Goal: Task Accomplishment & Management: Manage account settings

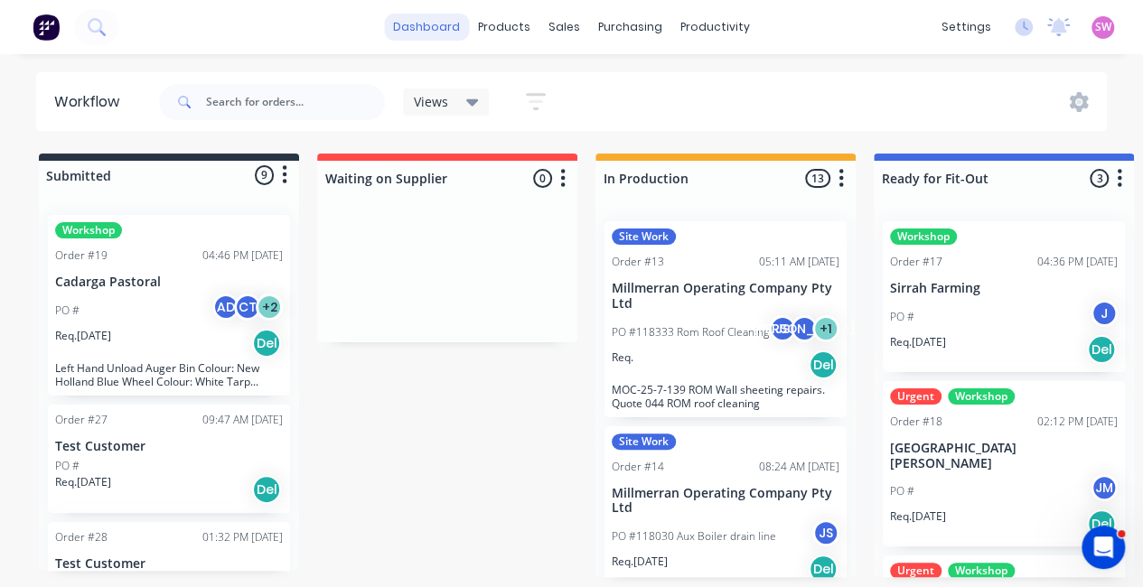
drag, startPoint x: 0, startPoint y: 0, endPoint x: 425, endPoint y: 33, distance: 426.7
click at [425, 33] on link "dashboard" at bounding box center [426, 27] width 85 height 27
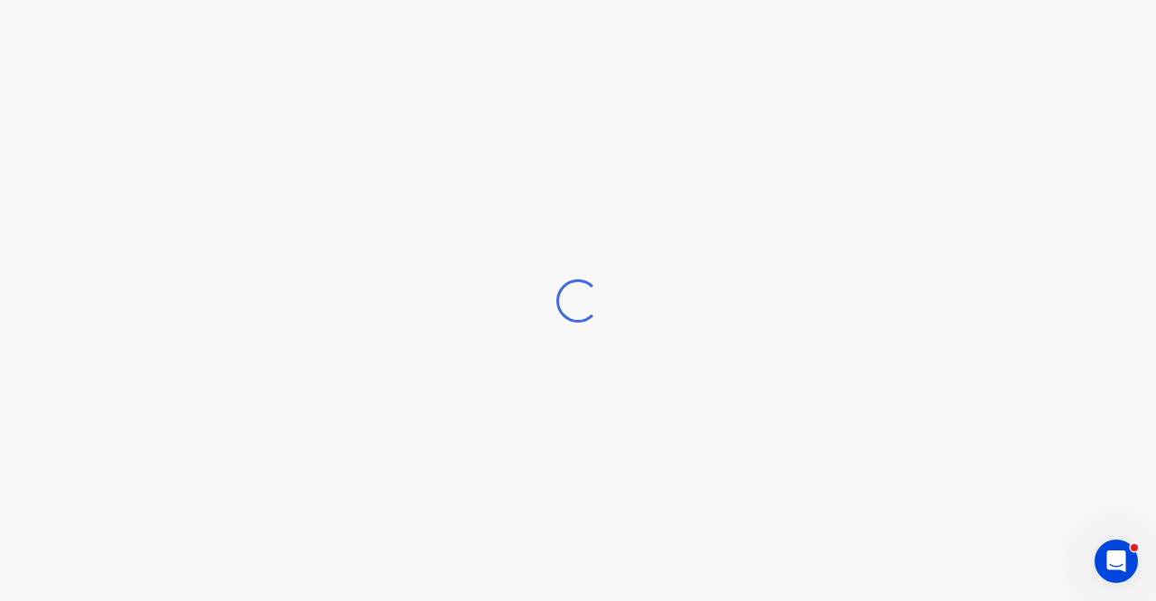
click at [425, 33] on div "Loading..." at bounding box center [578, 300] width 1156 height 601
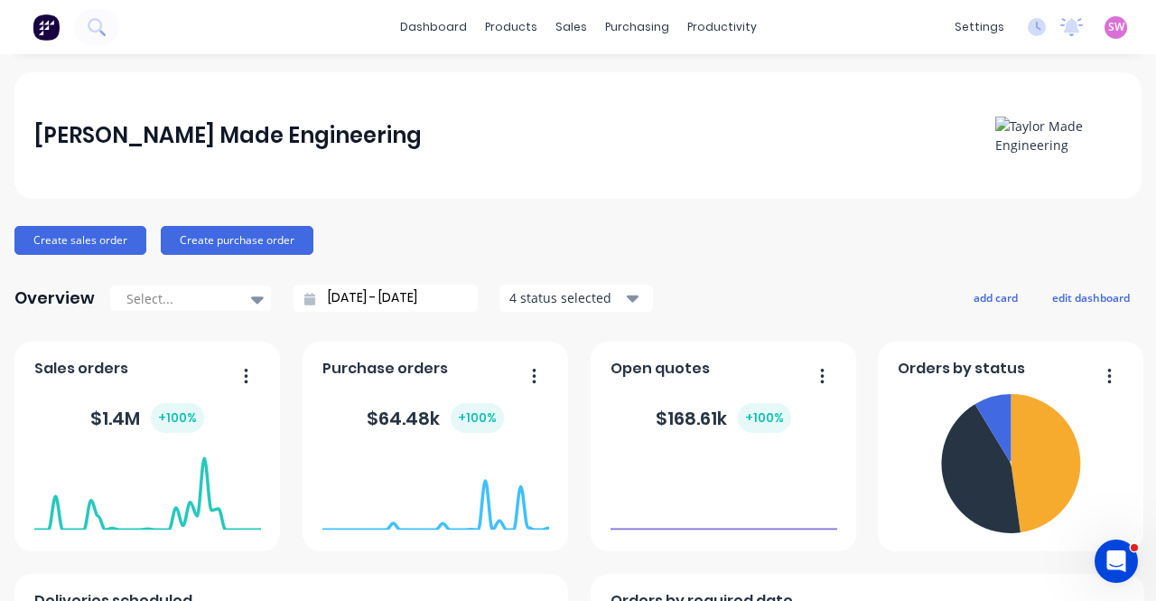
click at [1108, 24] on span "SW" at bounding box center [1116, 27] width 16 height 16
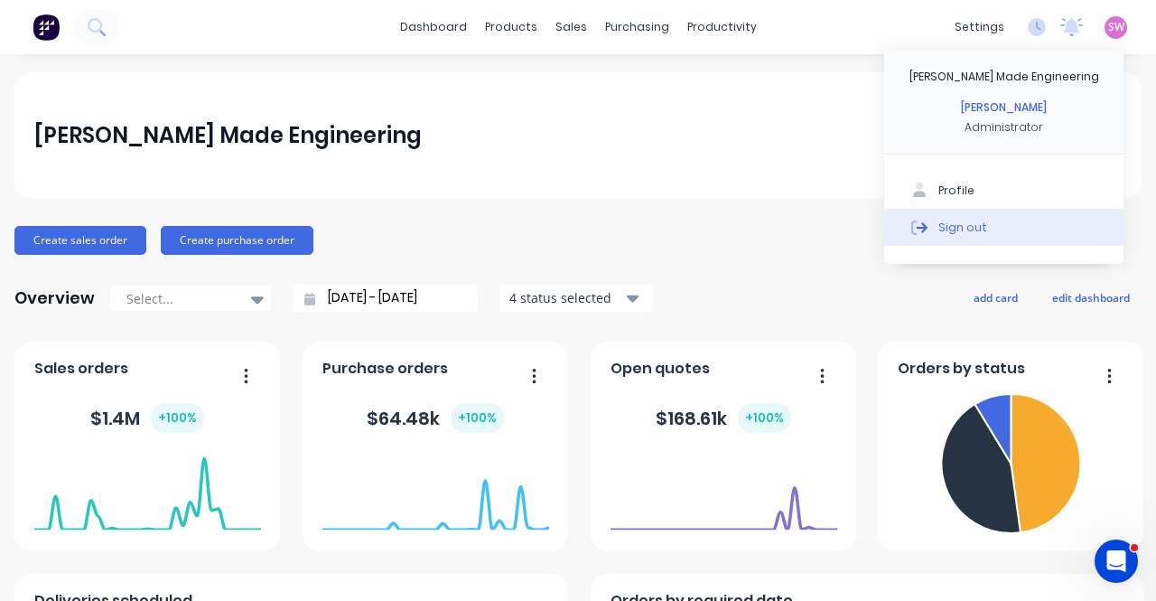
click at [938, 227] on div "Sign out" at bounding box center [962, 227] width 49 height 16
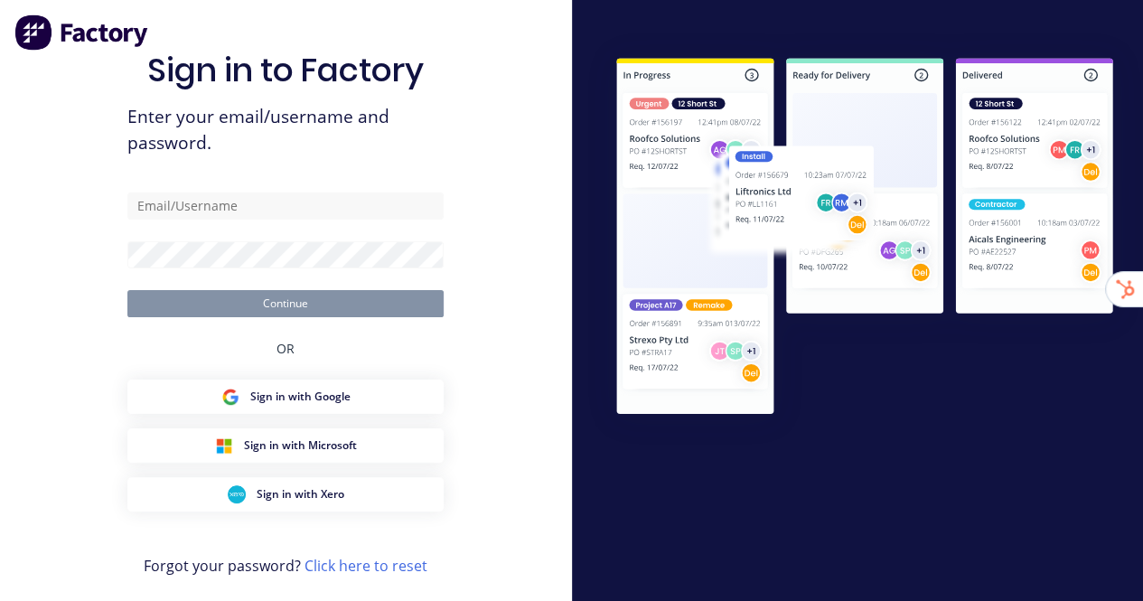
type input "[EMAIL_ADDRESS][DOMAIN_NAME]"
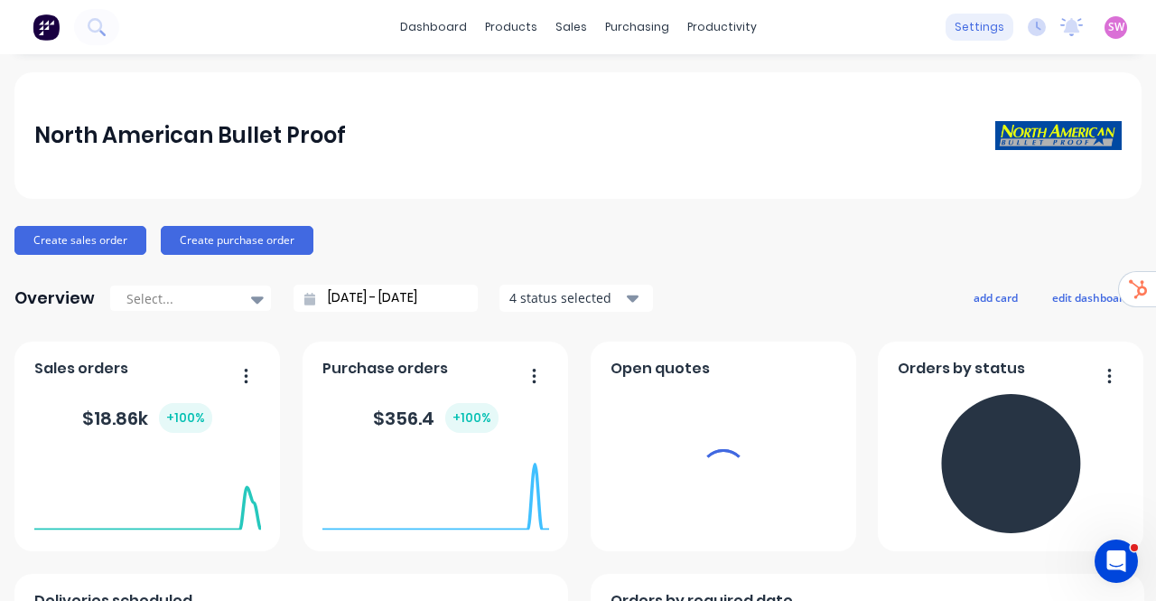
click at [954, 24] on div "settings" at bounding box center [980, 27] width 68 height 27
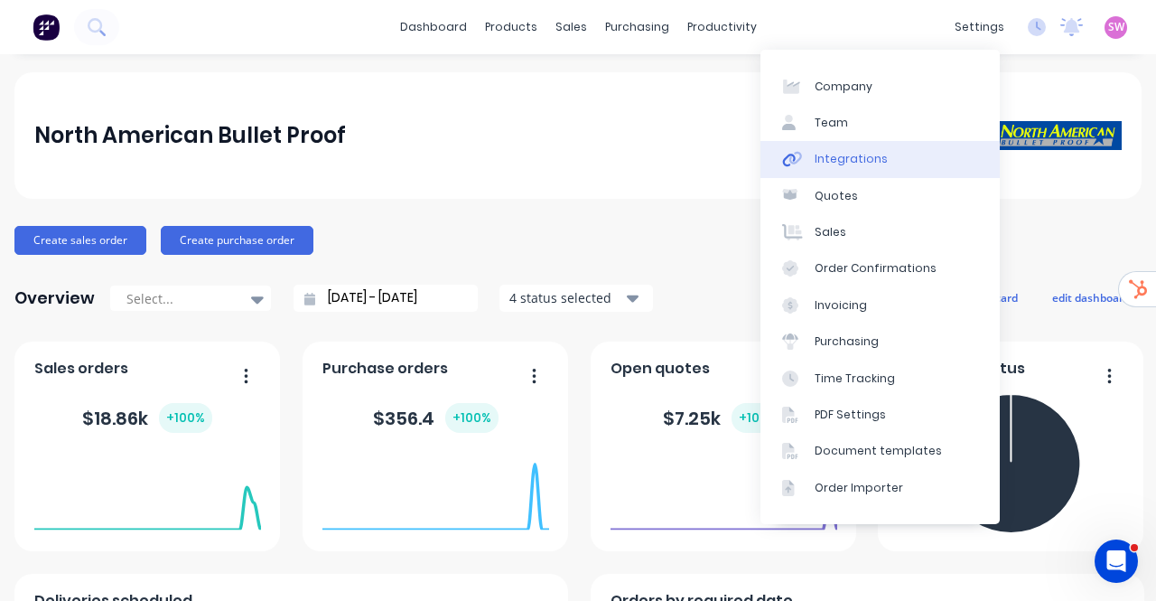
click at [862, 154] on div "Integrations" at bounding box center [851, 159] width 73 height 16
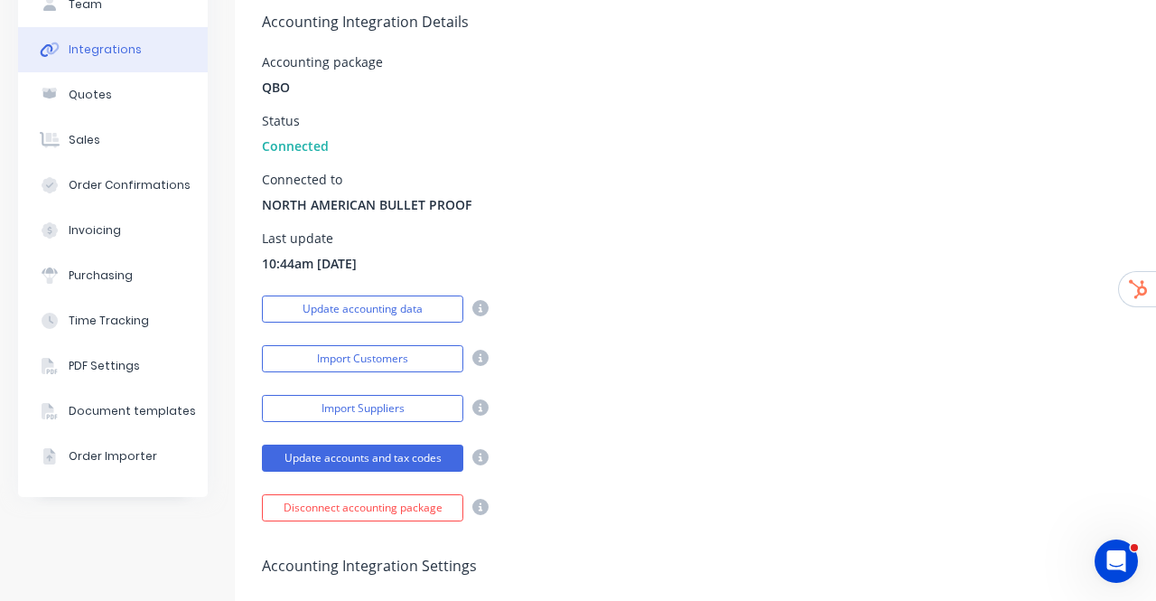
scroll to position [158, 0]
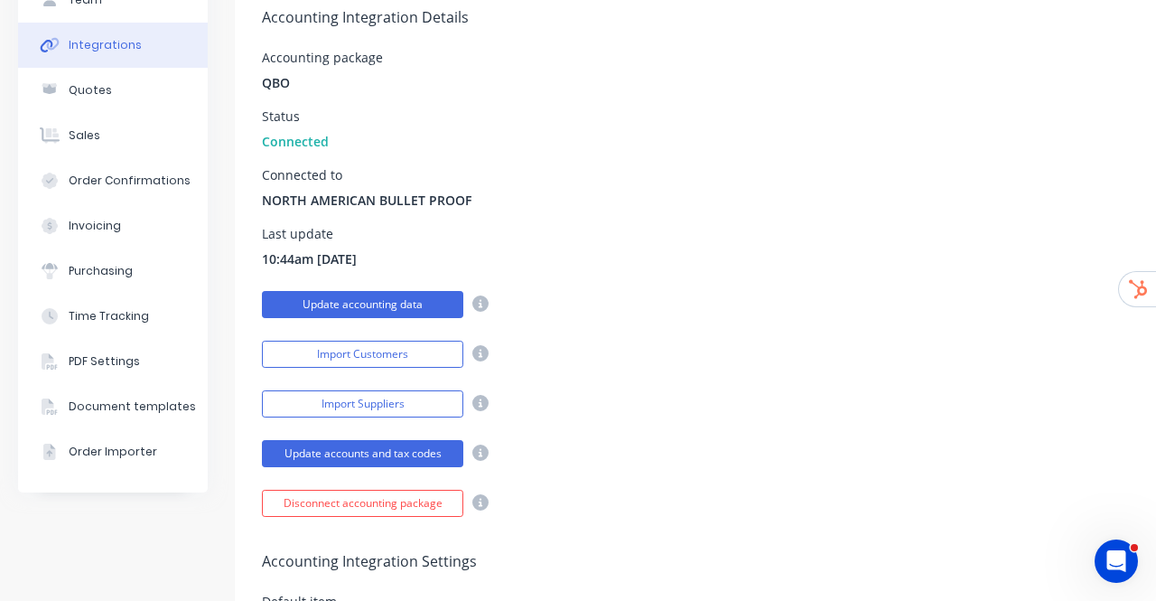
click at [396, 299] on button "Update accounting data" at bounding box center [362, 304] width 201 height 27
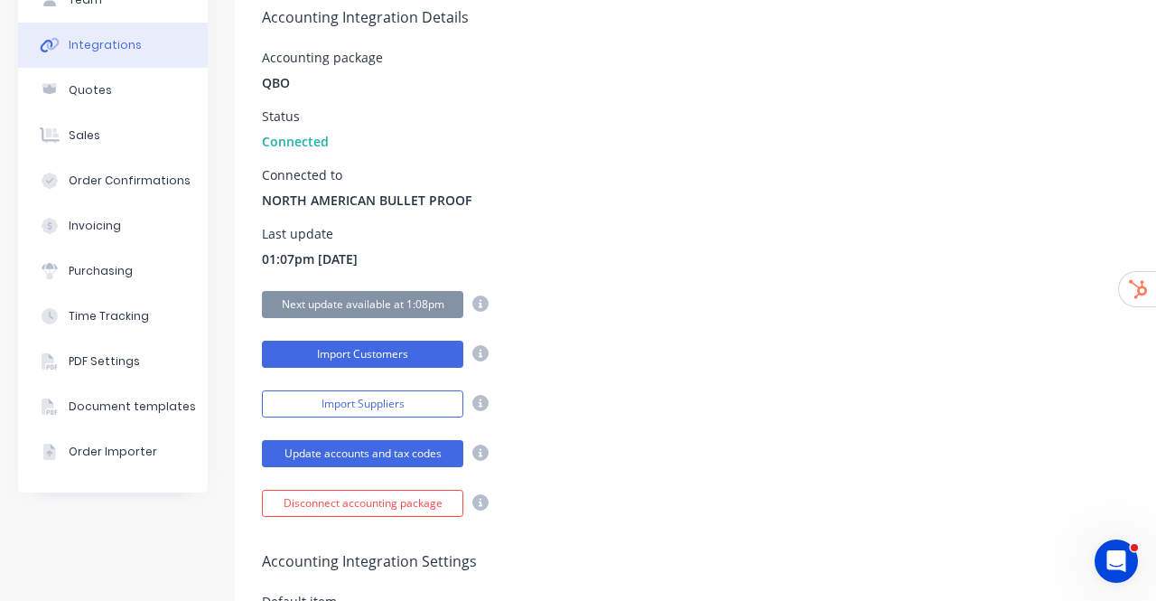
click at [393, 354] on button "Import Customers" at bounding box center [362, 354] width 201 height 27
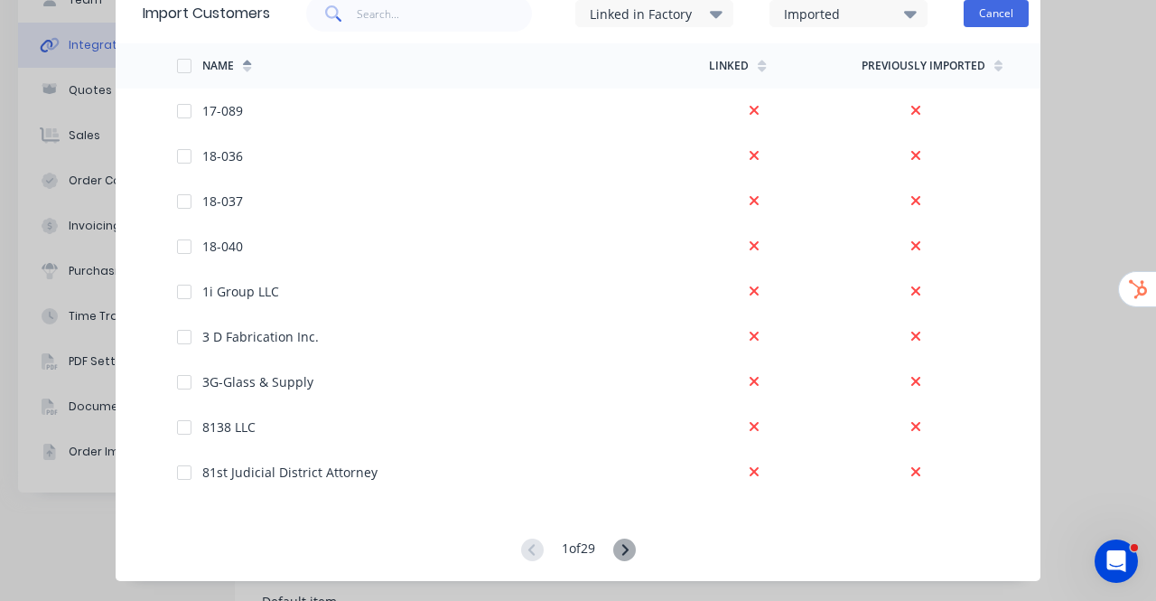
click at [1004, 19] on button "Cancel" at bounding box center [996, 13] width 65 height 27
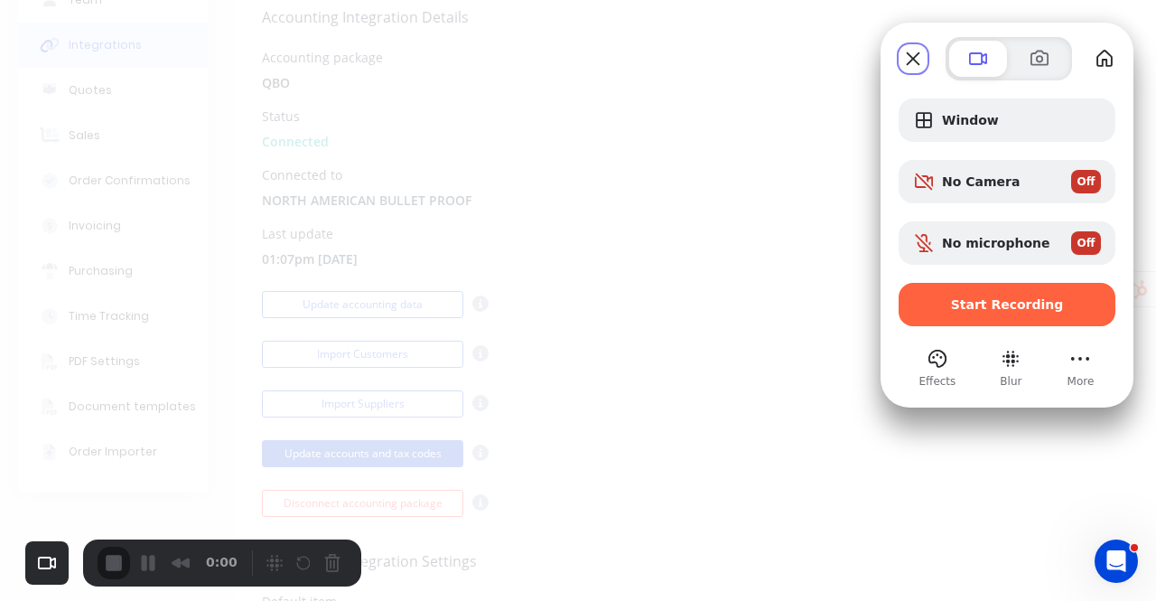
scroll to position [0, 0]
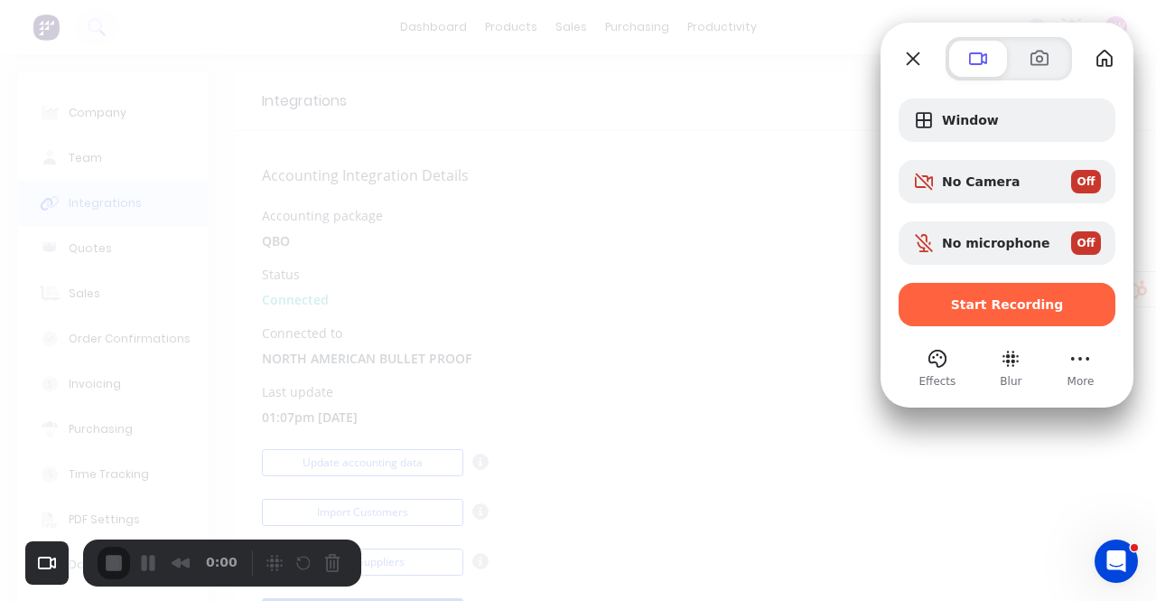
click at [928, 56] on div at bounding box center [1009, 58] width 220 height 43
click at [920, 58] on button "Close" at bounding box center [913, 58] width 29 height 29
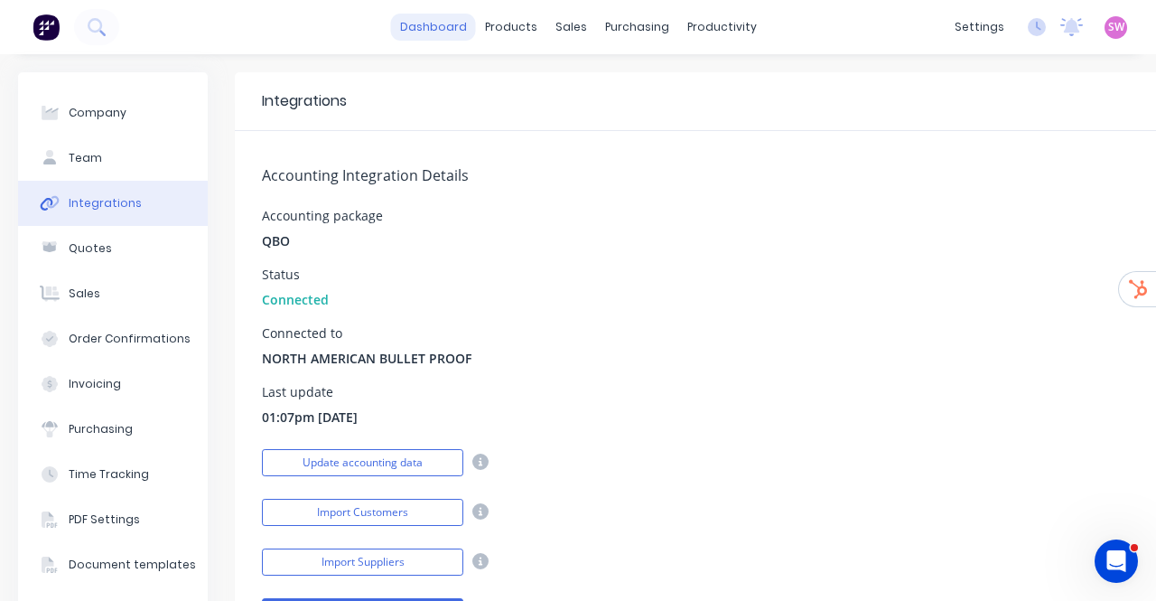
click at [420, 21] on link "dashboard" at bounding box center [433, 27] width 85 height 27
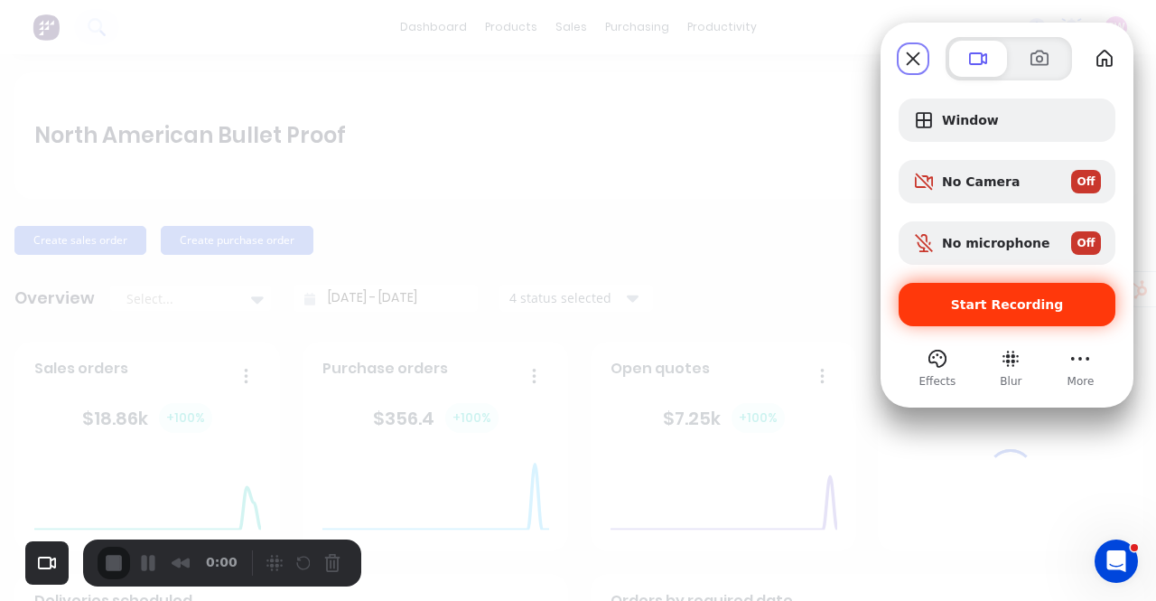
click at [1023, 295] on div "Start Recording" at bounding box center [1007, 304] width 217 height 43
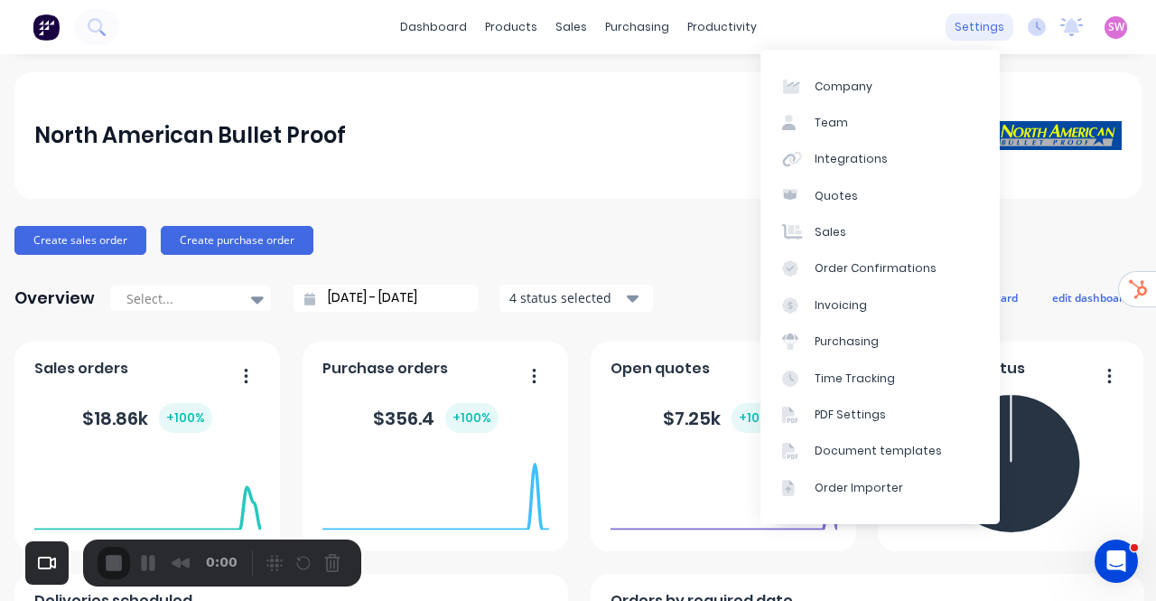
click at [963, 28] on div "settings" at bounding box center [980, 27] width 68 height 27
click at [854, 160] on div "Integrations" at bounding box center [851, 159] width 73 height 16
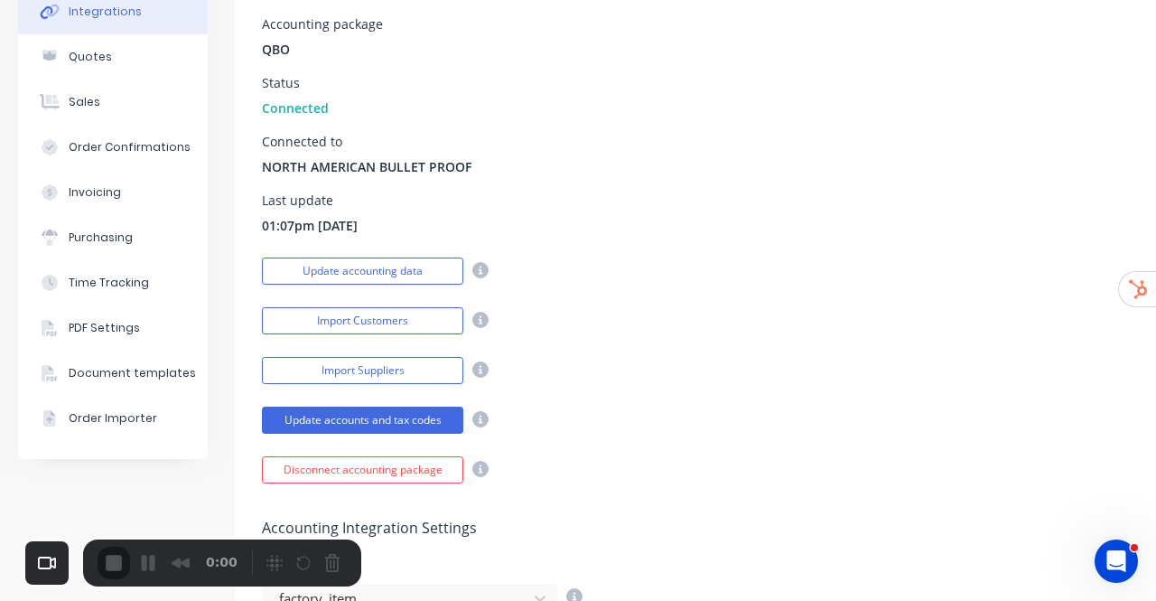
scroll to position [192, 0]
click at [412, 321] on button "Import Customers" at bounding box center [362, 319] width 201 height 27
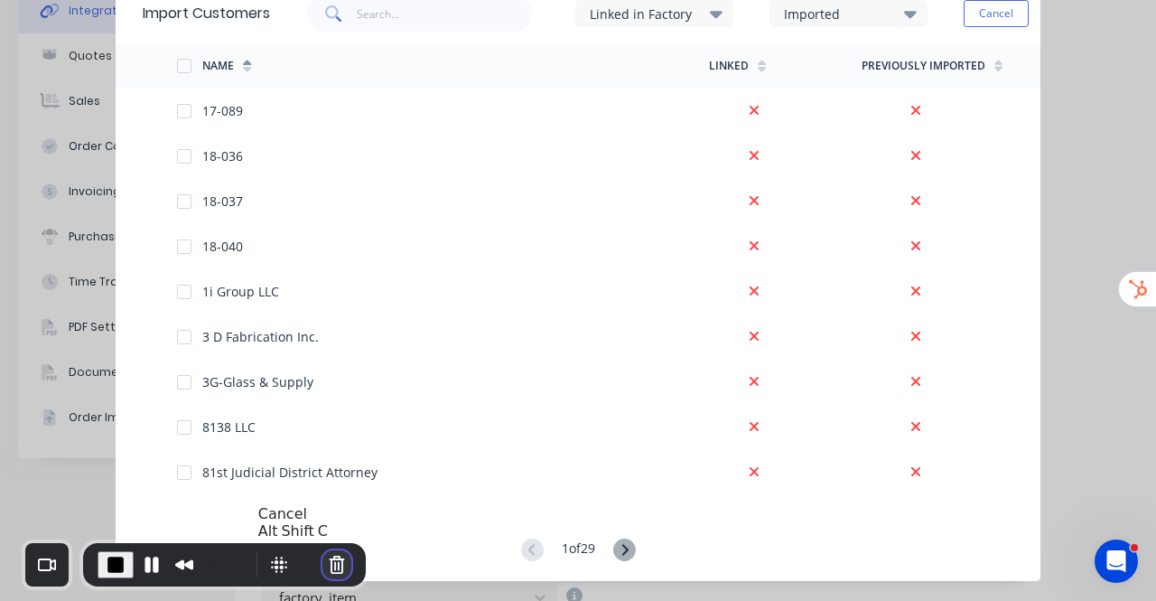
click at [331, 559] on button "Cancel Recording" at bounding box center [336, 564] width 29 height 29
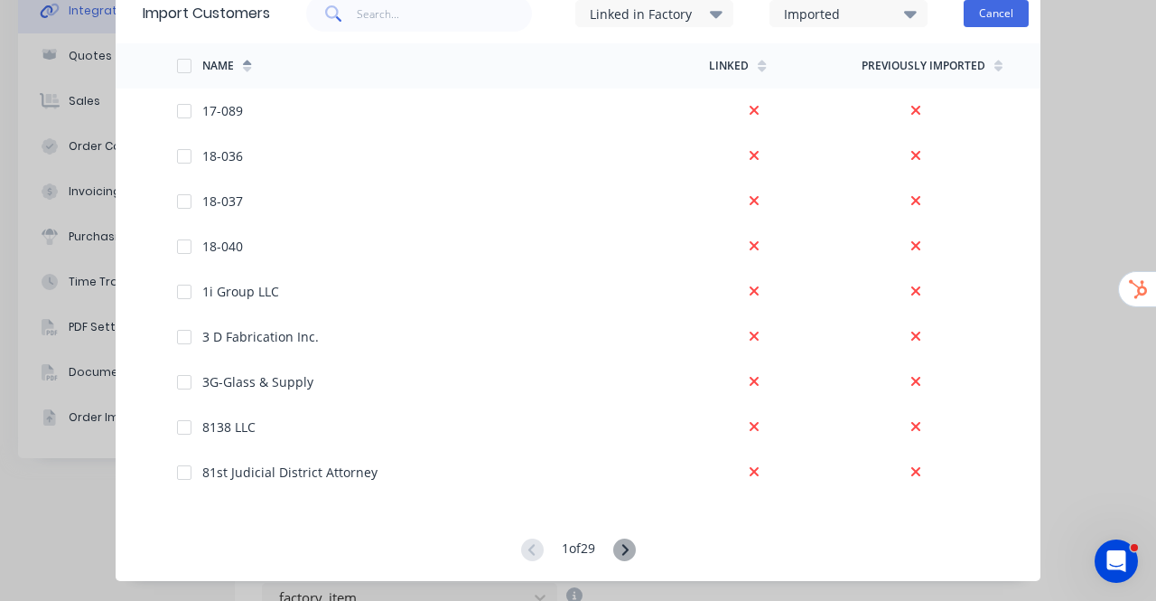
click at [1012, 20] on button "Cancel" at bounding box center [996, 13] width 65 height 27
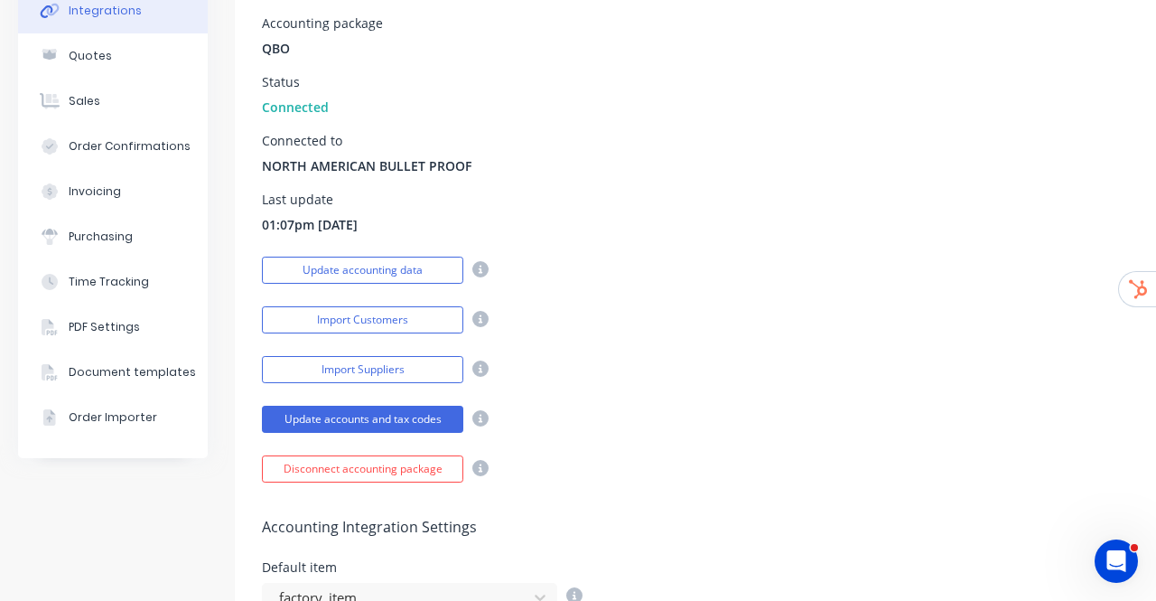
scroll to position [0, 0]
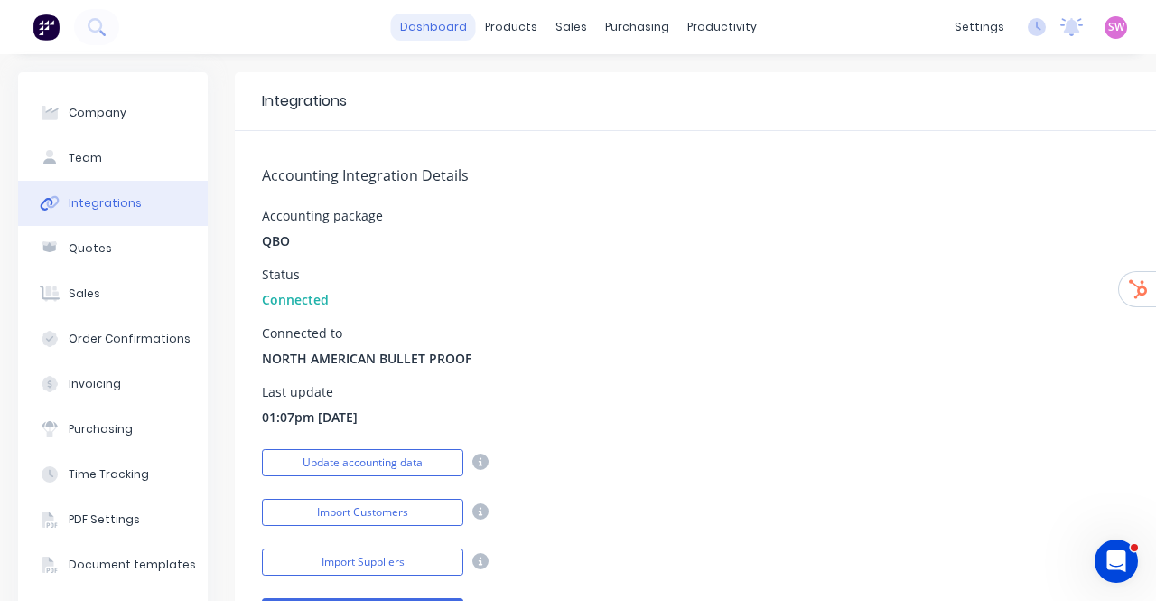
click at [426, 37] on link "dashboard" at bounding box center [433, 27] width 85 height 27
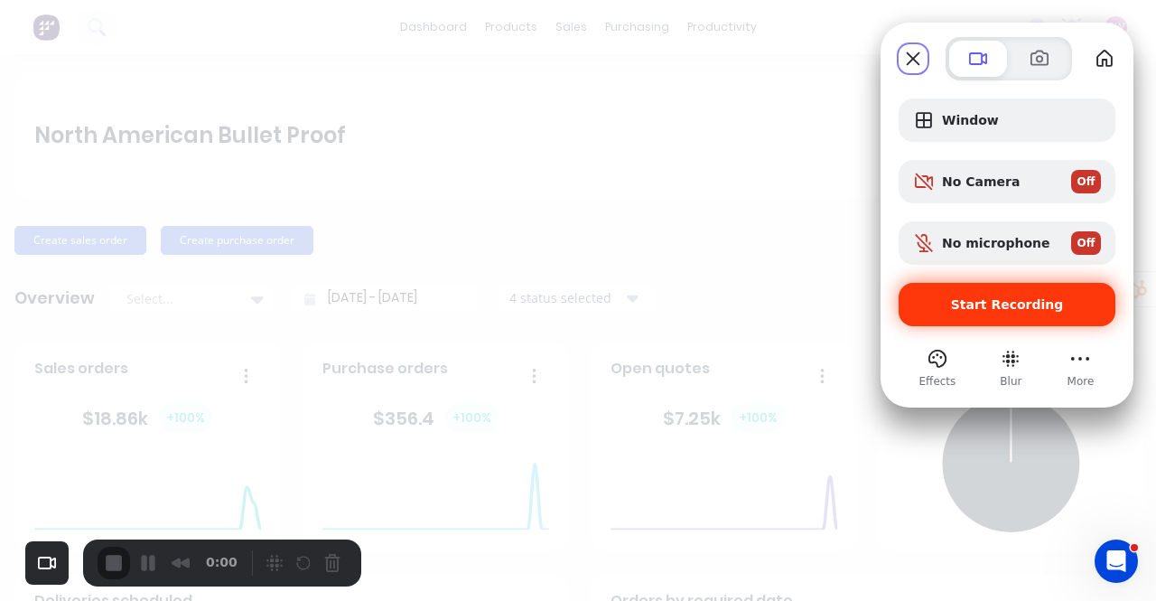
click at [1012, 306] on span "Start Recording" at bounding box center [1007, 304] width 113 height 14
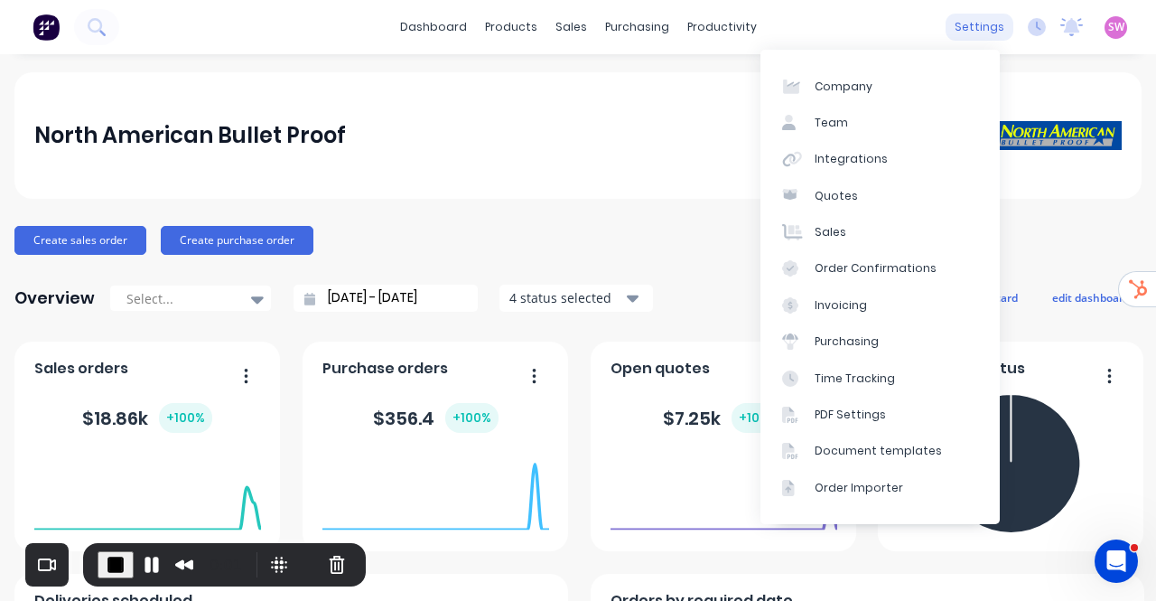
click at [967, 30] on div "settings" at bounding box center [980, 27] width 68 height 27
click at [878, 169] on link "Integrations" at bounding box center [880, 159] width 239 height 36
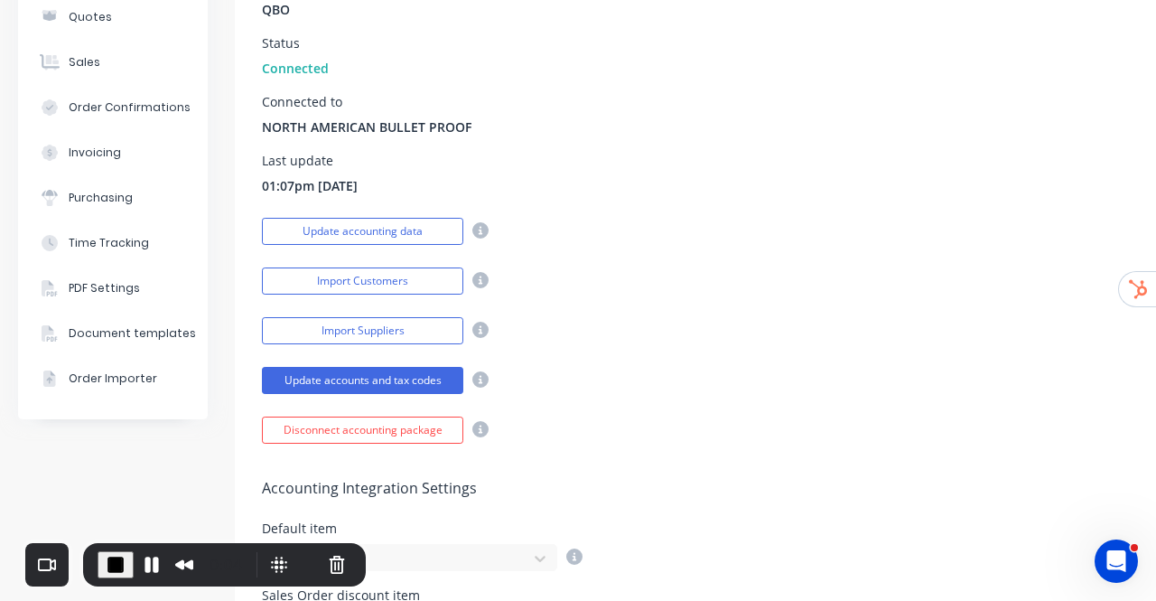
scroll to position [232, 0]
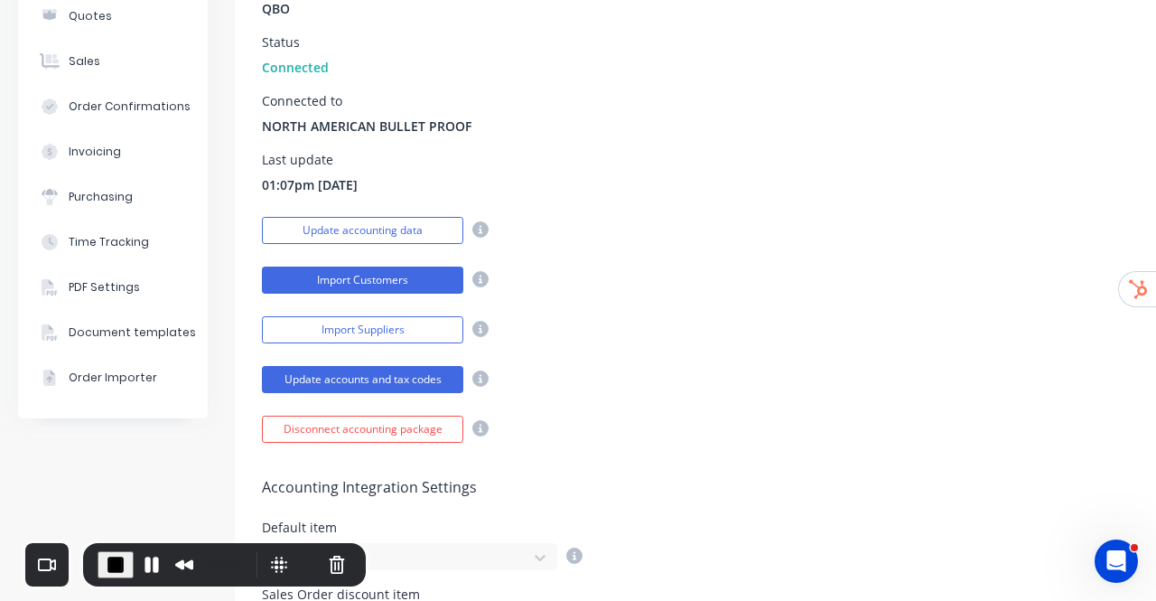
click at [395, 287] on button "Import Customers" at bounding box center [362, 279] width 201 height 27
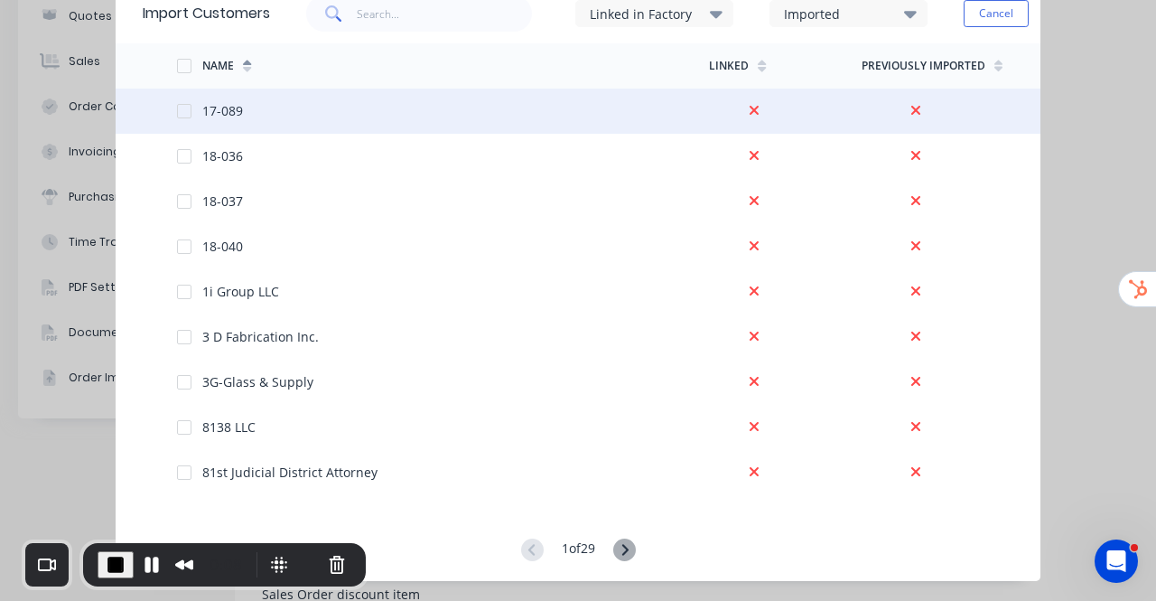
click at [181, 110] on div at bounding box center [184, 111] width 36 height 36
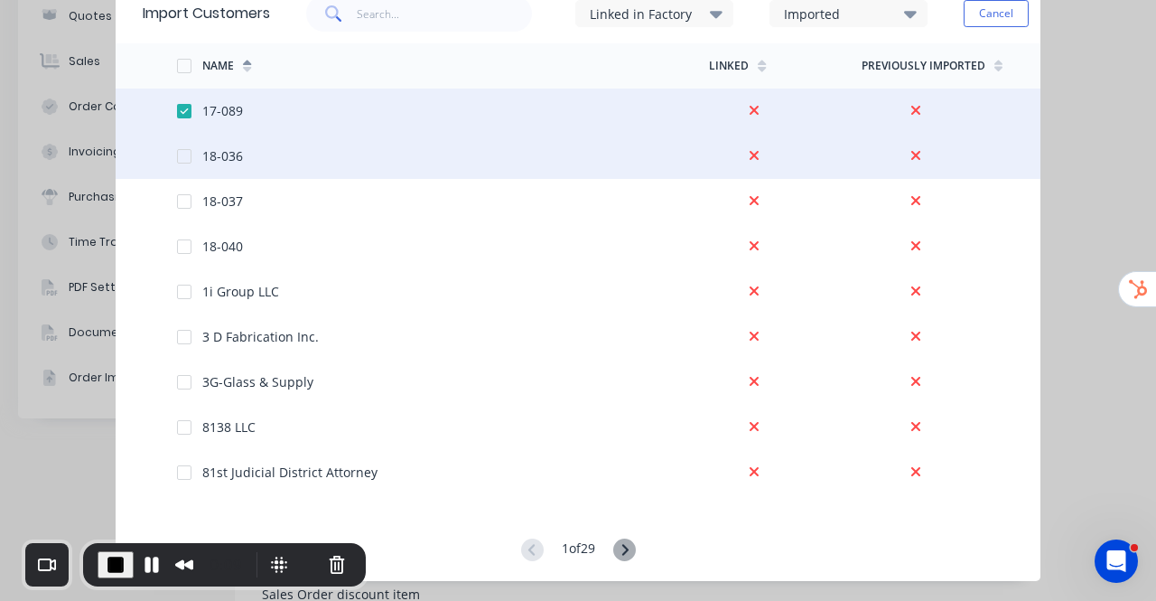
click at [182, 147] on div at bounding box center [189, 156] width 25 height 45
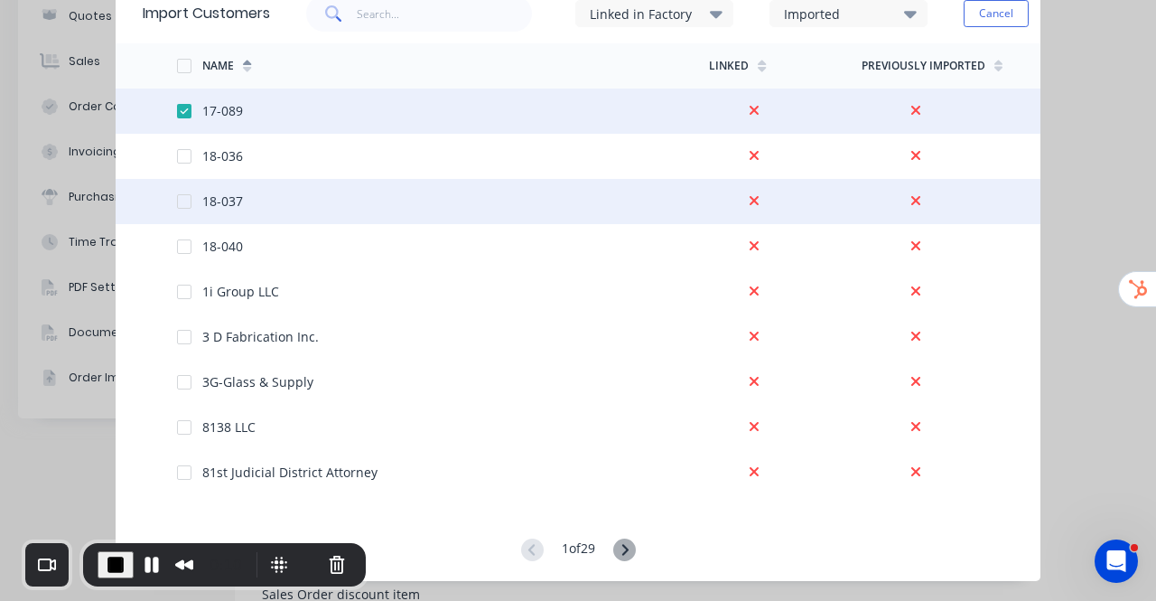
click at [177, 205] on div at bounding box center [184, 201] width 36 height 36
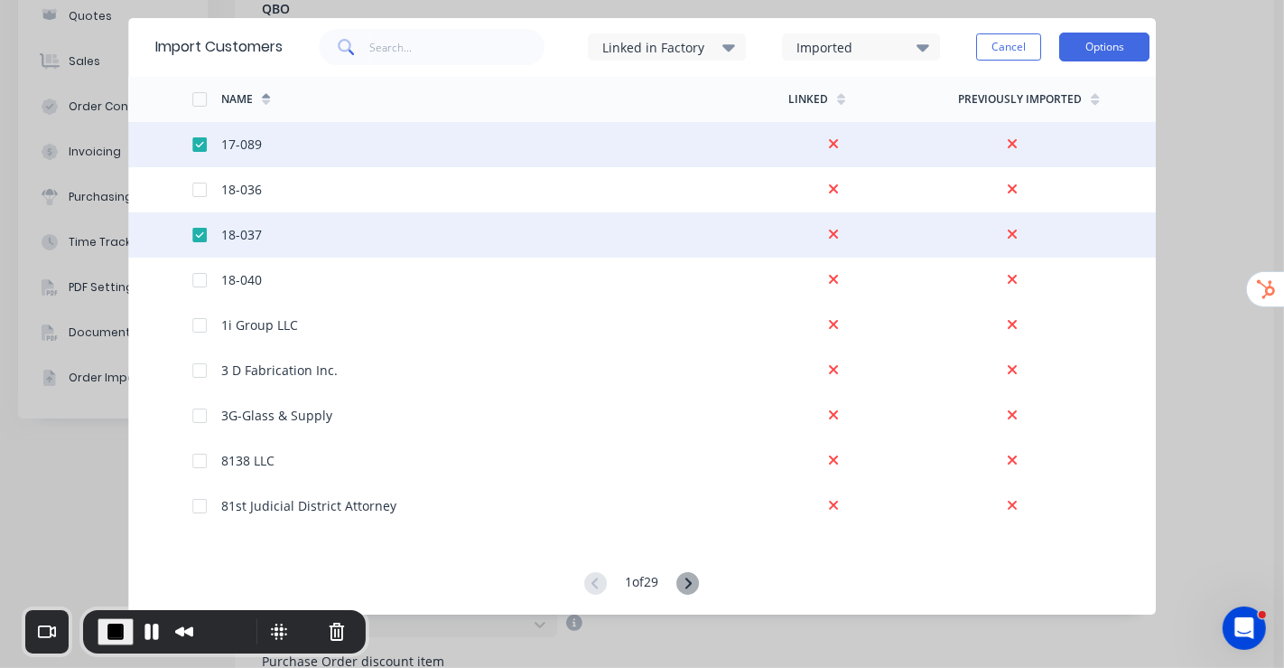
click at [1120, 42] on button "Options" at bounding box center [1105, 47] width 90 height 29
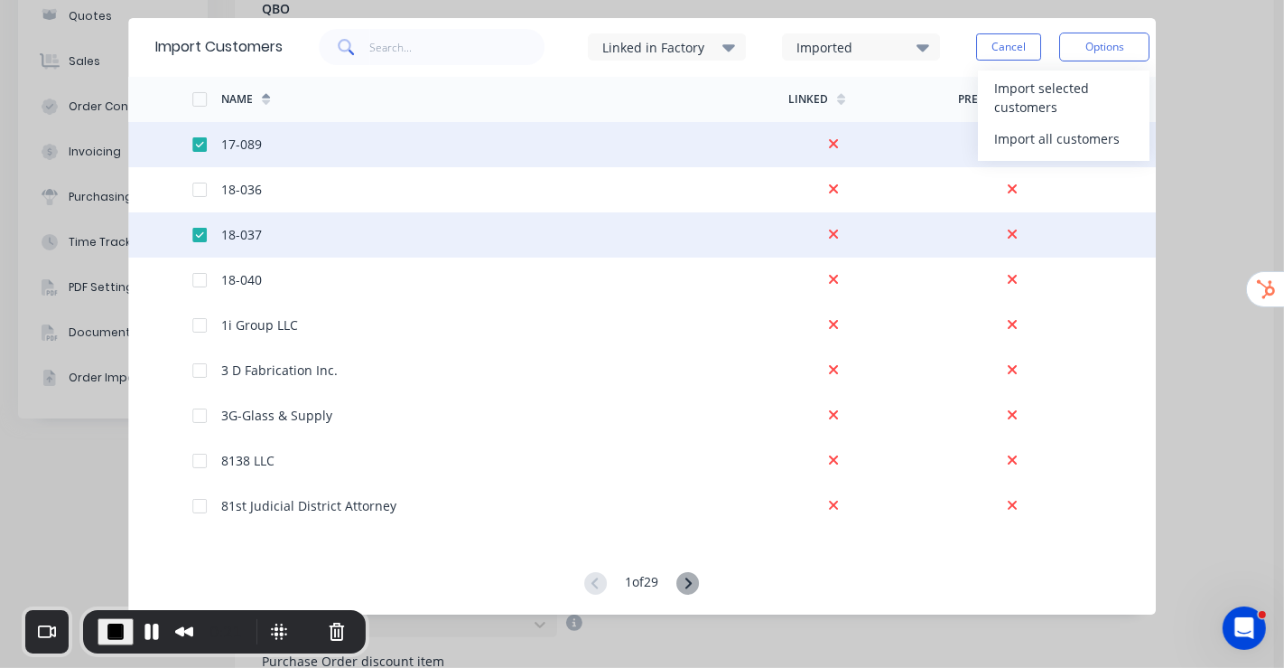
click at [587, 89] on div "Name" at bounding box center [504, 99] width 567 height 45
click at [201, 137] on div at bounding box center [200, 144] width 36 height 36
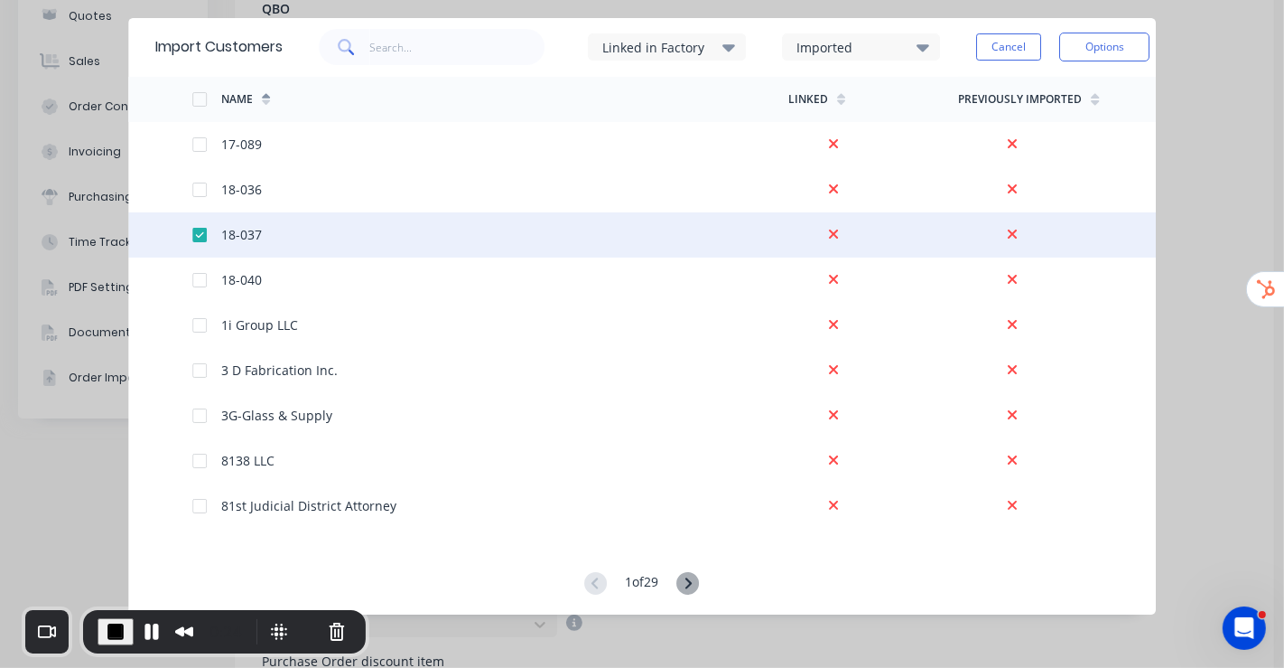
click at [191, 233] on div at bounding box center [200, 235] width 36 height 36
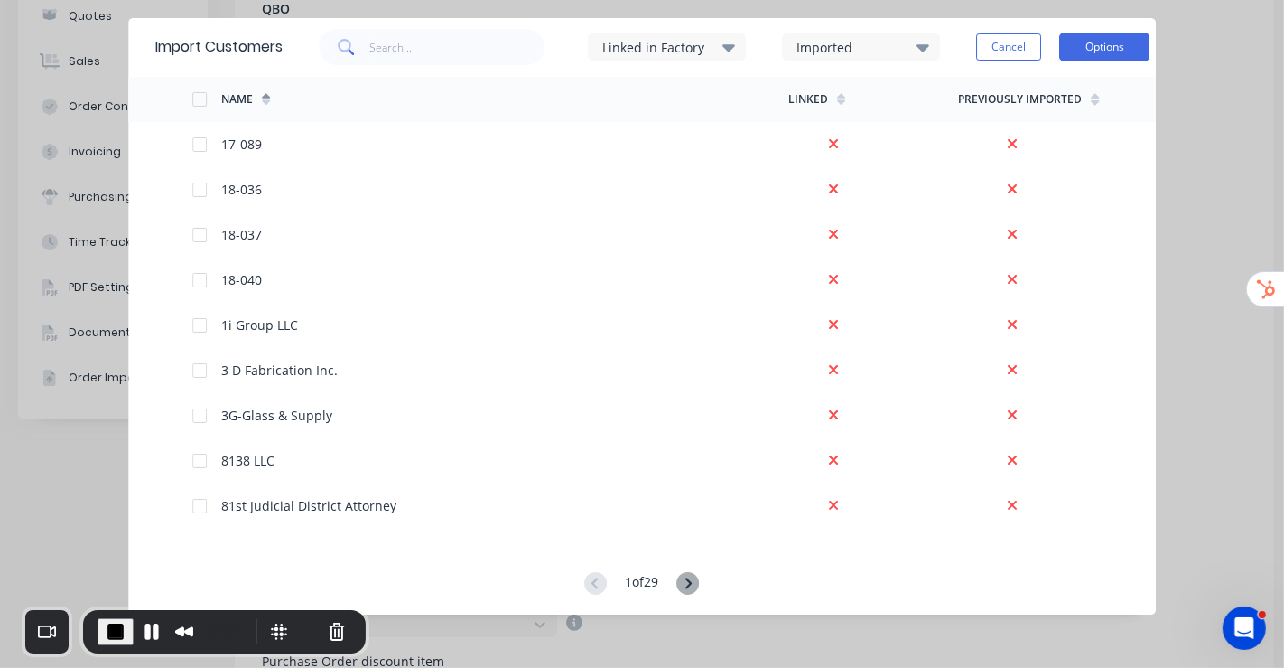
click at [1118, 49] on button "Options" at bounding box center [1105, 47] width 90 height 29
click at [125, 600] on button "End Recording" at bounding box center [116, 631] width 36 height 27
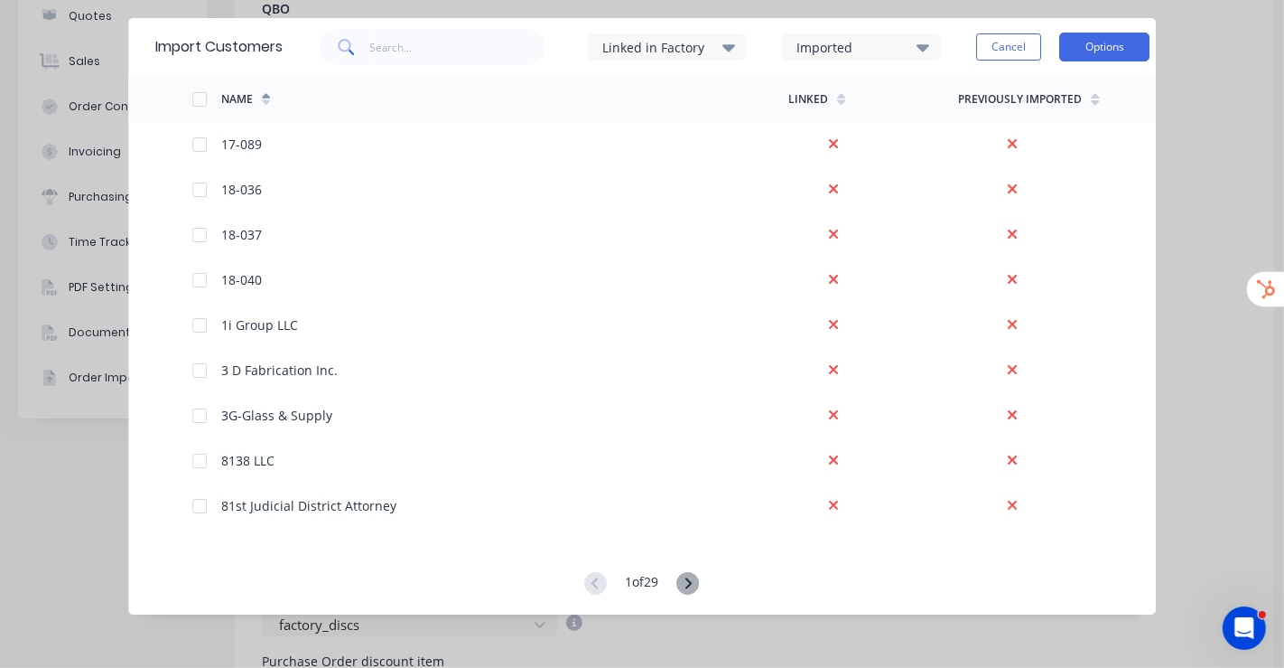
click at [1084, 40] on button "Options" at bounding box center [1105, 47] width 90 height 29
click at [1025, 57] on button "Cancel" at bounding box center [1008, 46] width 65 height 27
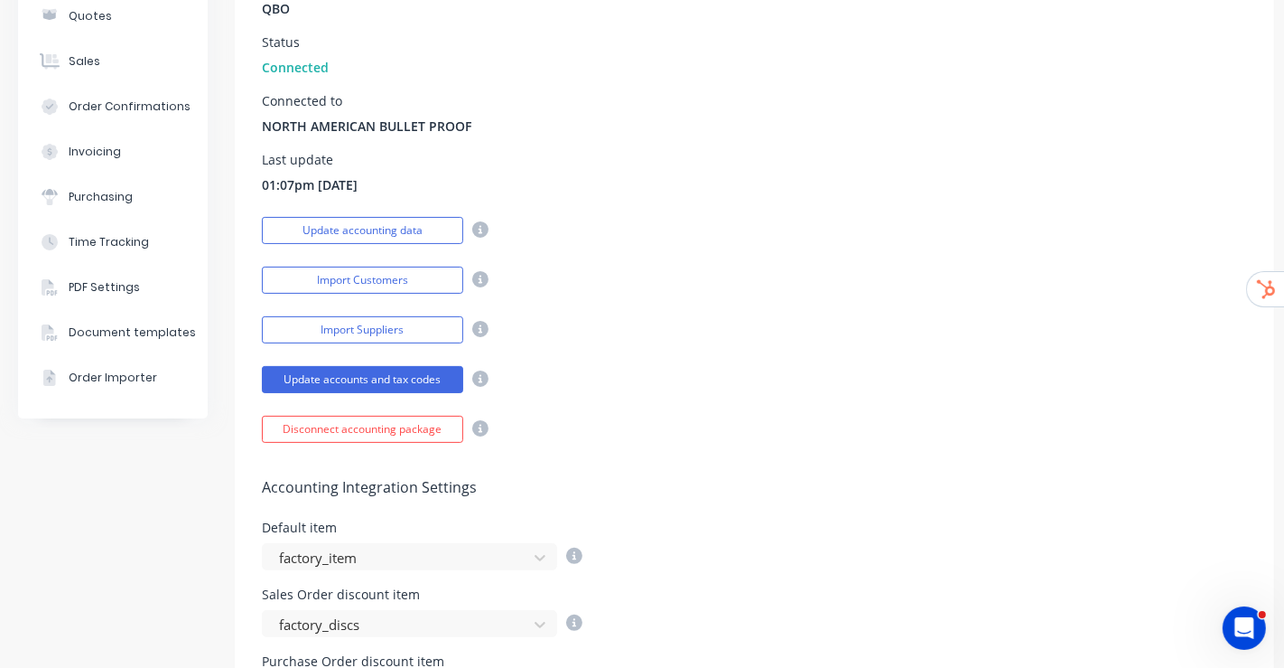
scroll to position [0, 0]
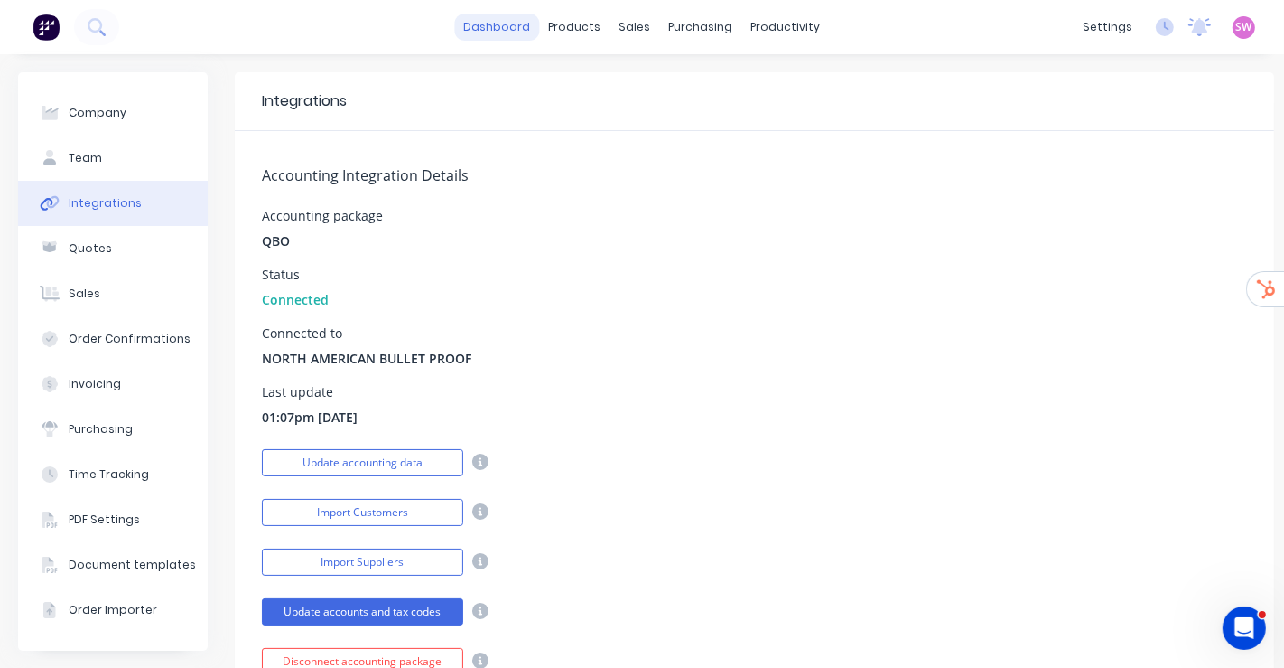
click at [498, 34] on link "dashboard" at bounding box center [497, 27] width 85 height 27
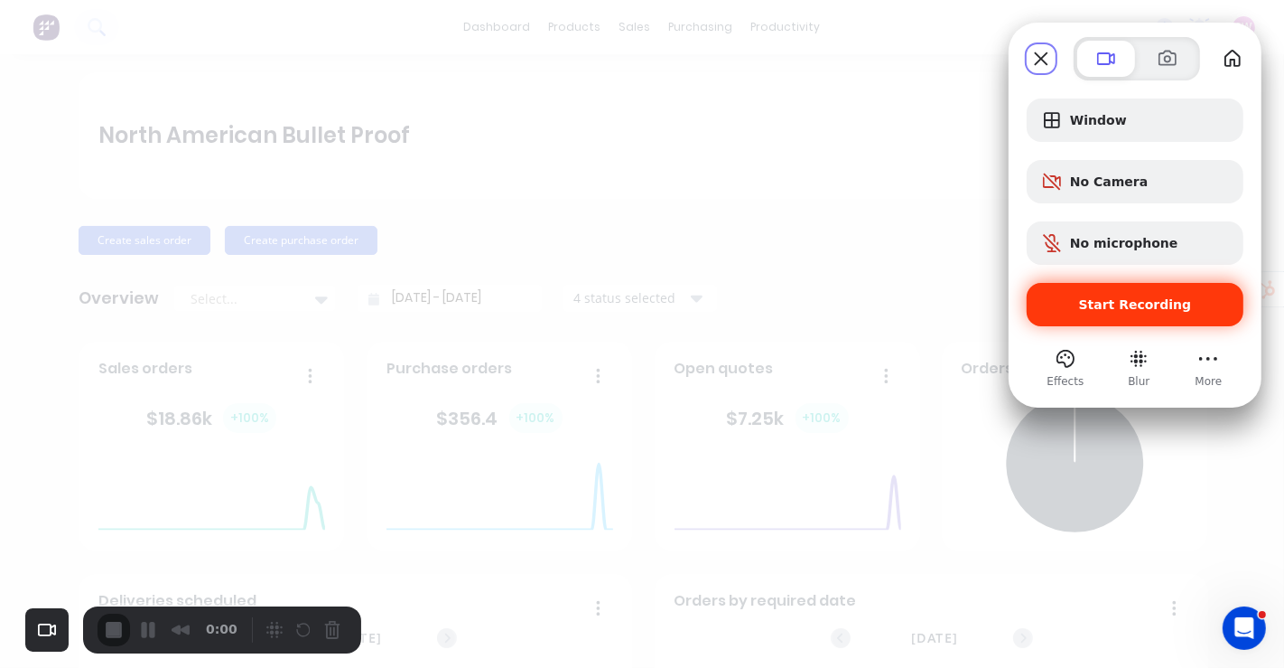
click at [1138, 306] on span "Start Recording" at bounding box center [1135, 304] width 113 height 14
click at [1142, 297] on span "Start Recording" at bounding box center [1135, 304] width 113 height 14
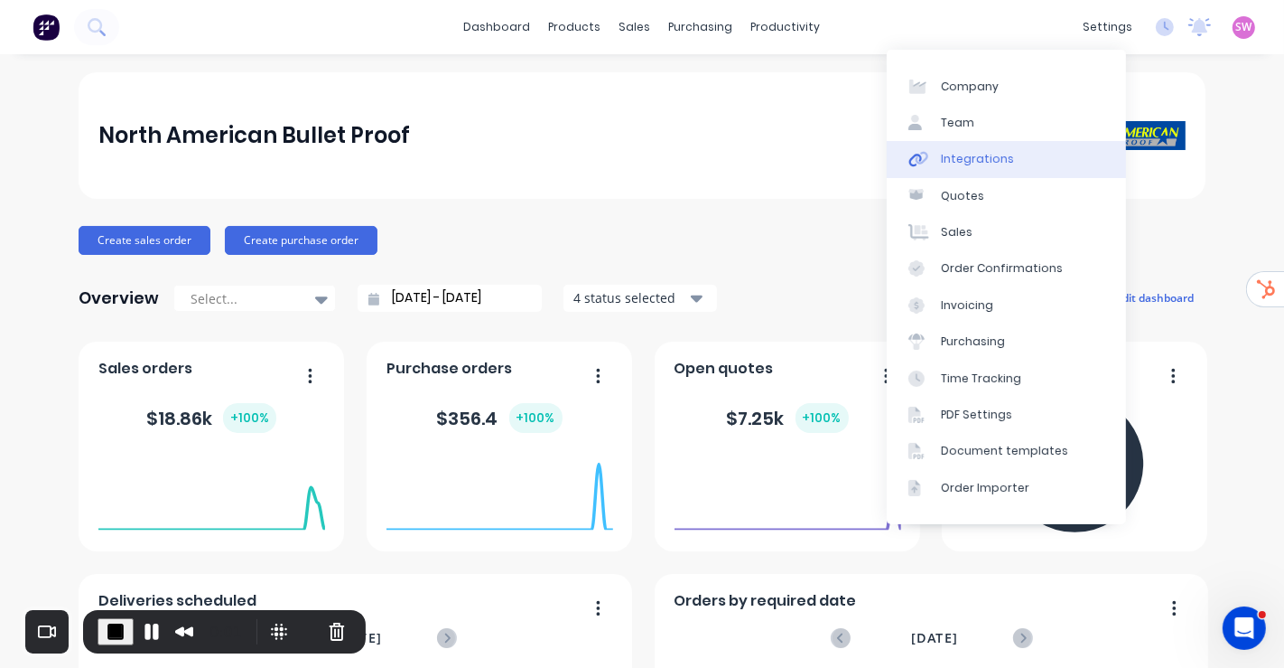
click at [971, 152] on div "Integrations" at bounding box center [977, 159] width 73 height 16
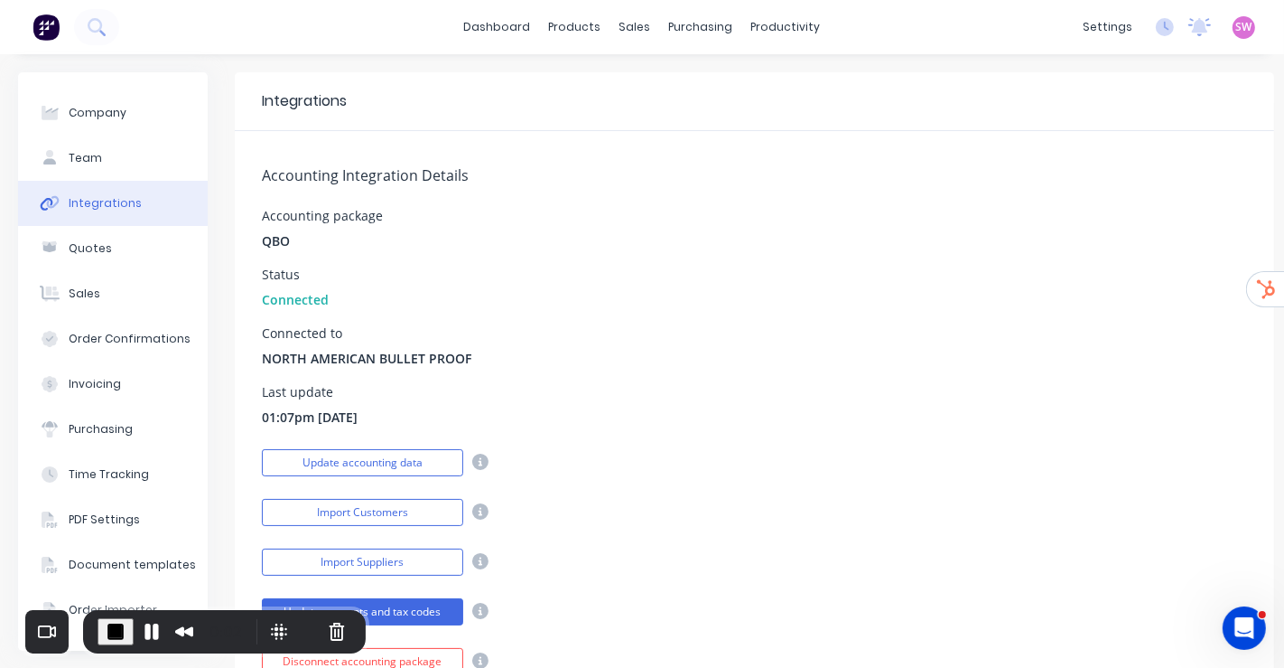
scroll to position [237, 0]
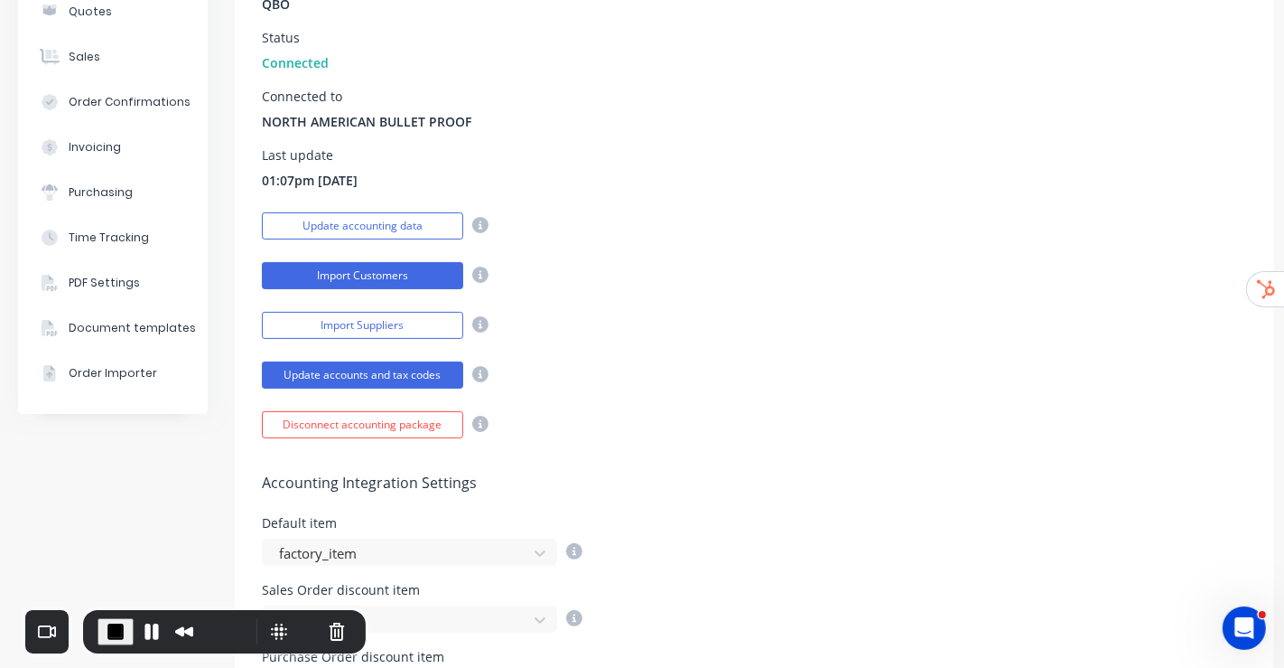
click at [413, 276] on button "Import Customers" at bounding box center [362, 275] width 201 height 27
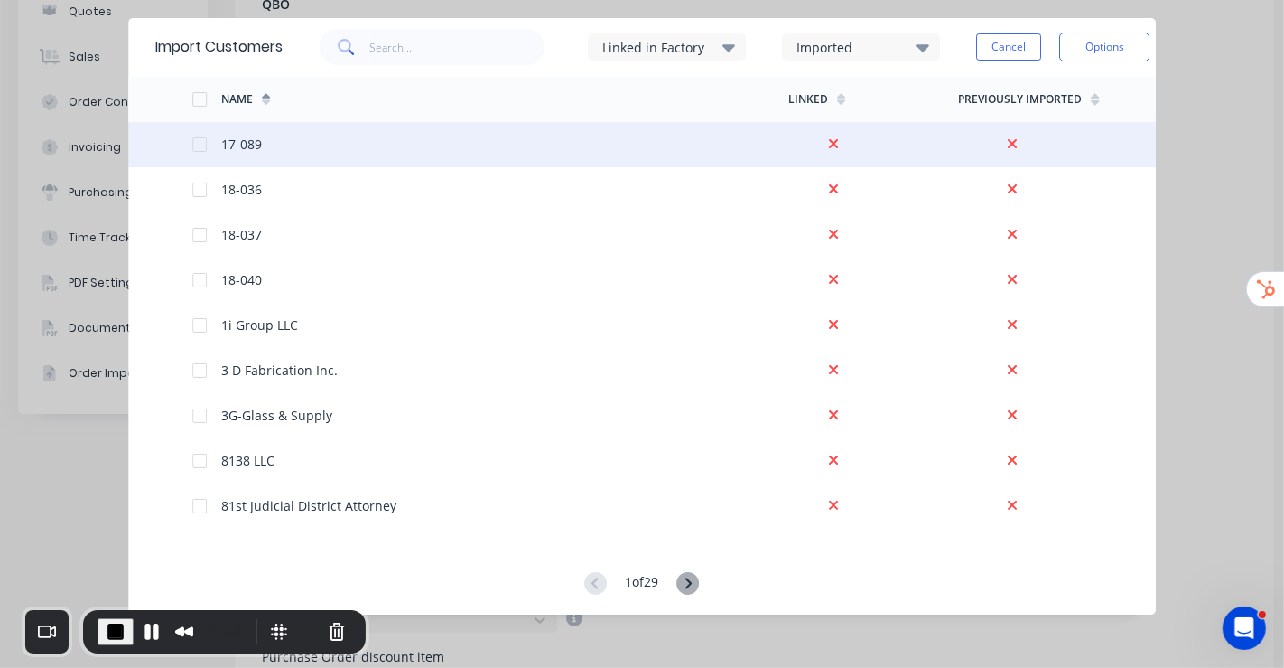
click at [196, 140] on div at bounding box center [200, 144] width 36 height 36
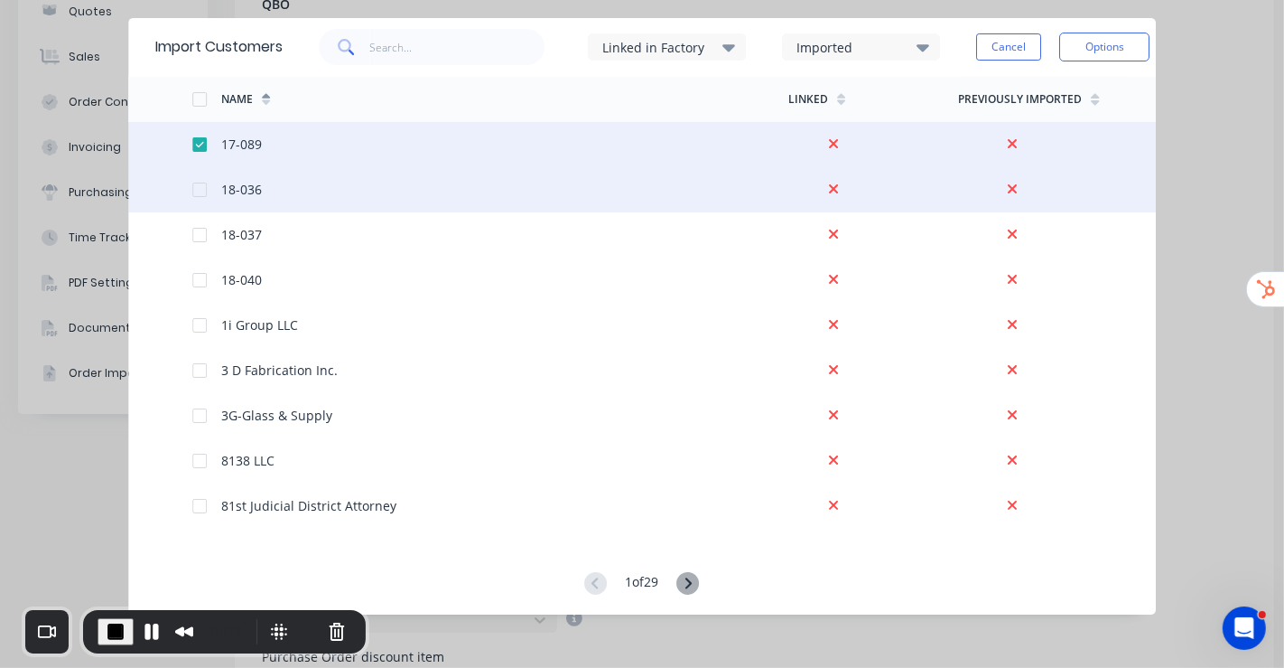
click at [196, 192] on div at bounding box center [200, 190] width 36 height 36
click at [1098, 51] on button "Options" at bounding box center [1105, 47] width 90 height 29
click at [201, 147] on div at bounding box center [200, 144] width 36 height 36
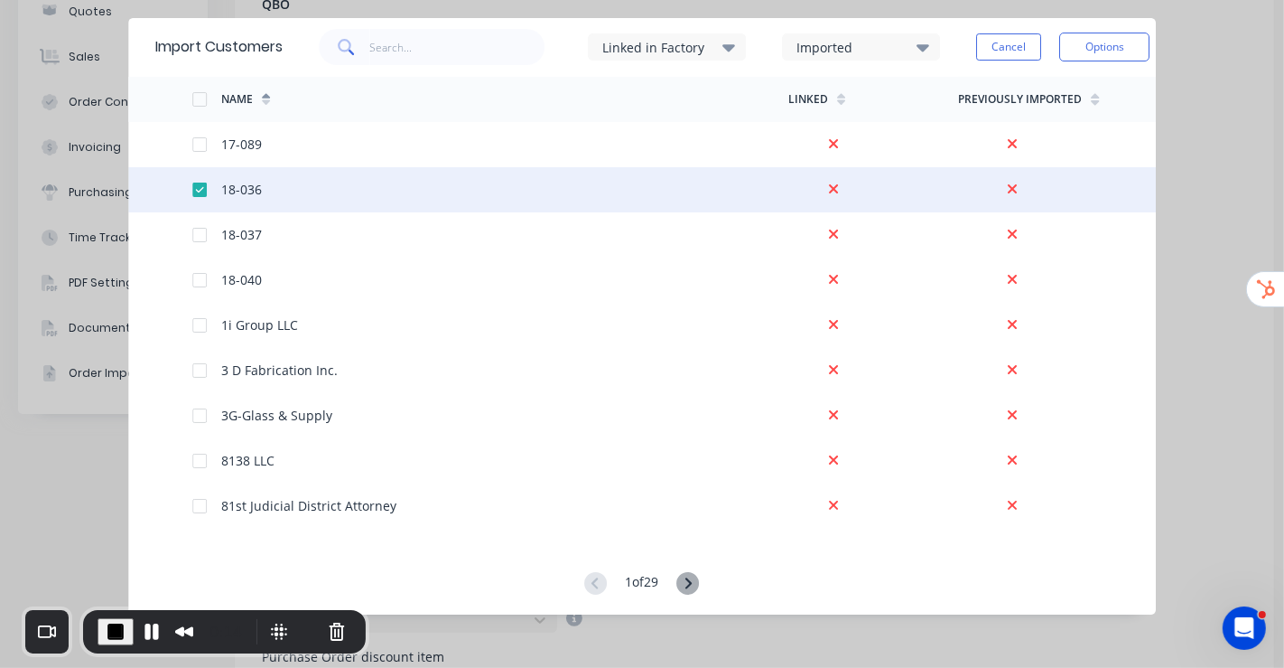
click at [196, 183] on div at bounding box center [200, 190] width 36 height 36
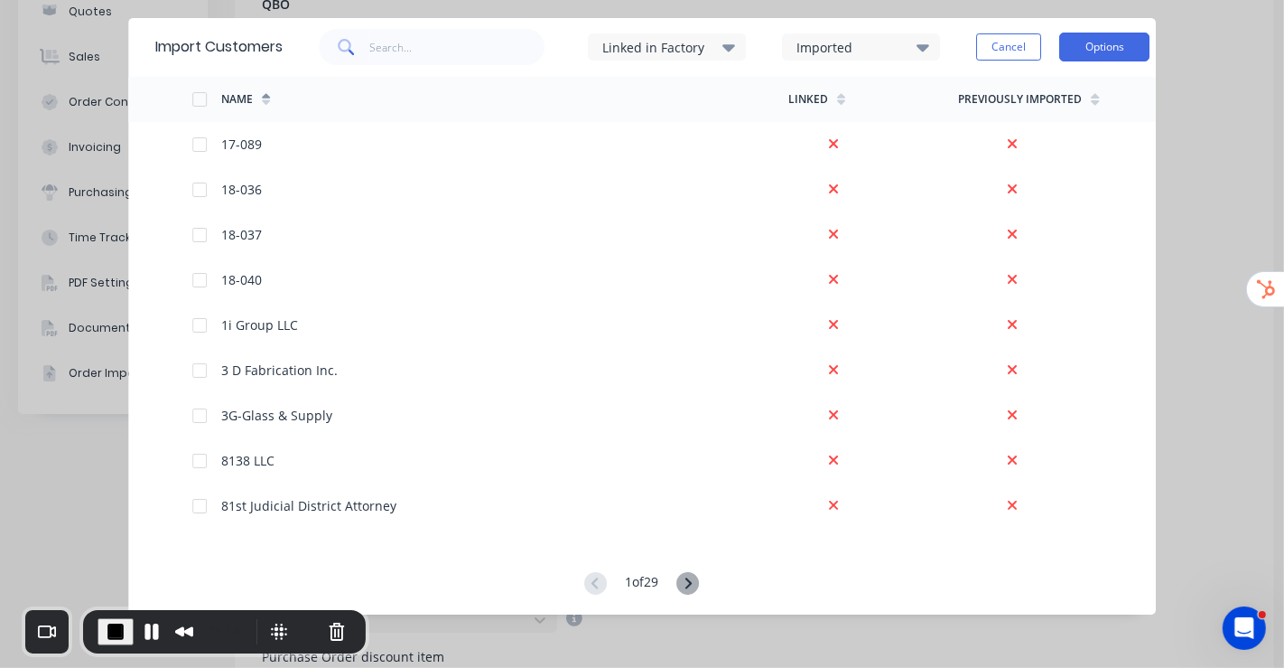
click at [1098, 58] on button "Options" at bounding box center [1105, 47] width 90 height 29
click at [118, 600] on span "End Recording" at bounding box center [116, 632] width 22 height 22
